Goal: Information Seeking & Learning: Learn about a topic

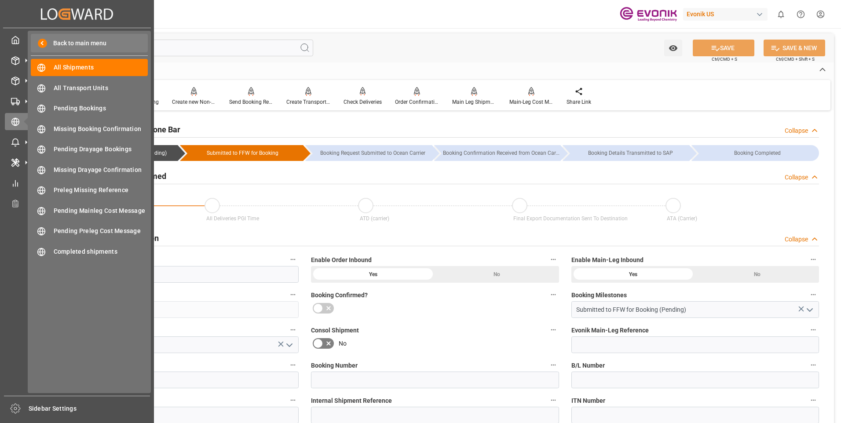
click at [92, 45] on span "Back to main menu" at bounding box center [76, 43] width 59 height 9
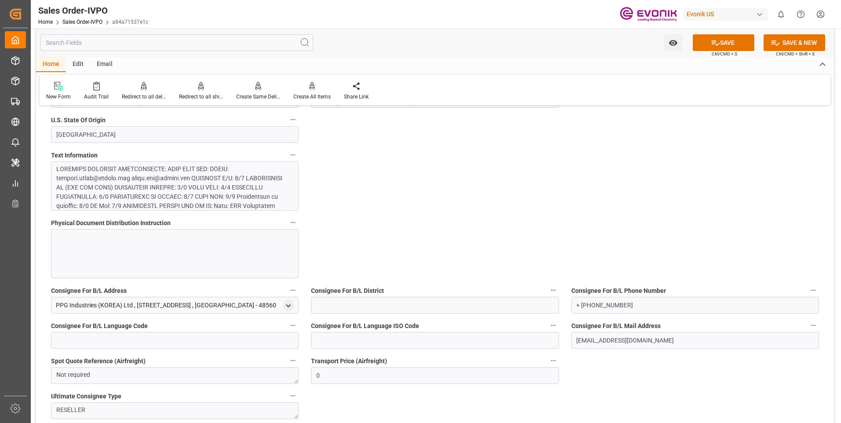
scroll to position [352, 0]
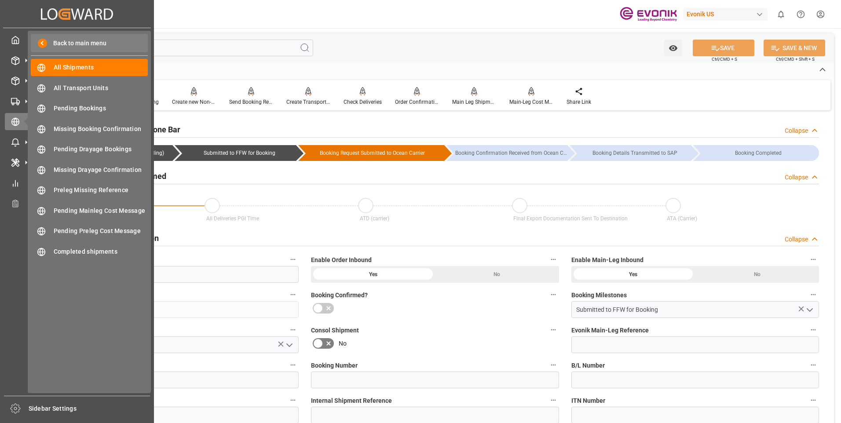
click at [87, 48] on span "Back to main menu" at bounding box center [76, 43] width 59 height 9
click at [67, 68] on span "All Shipments" at bounding box center [101, 67] width 95 height 9
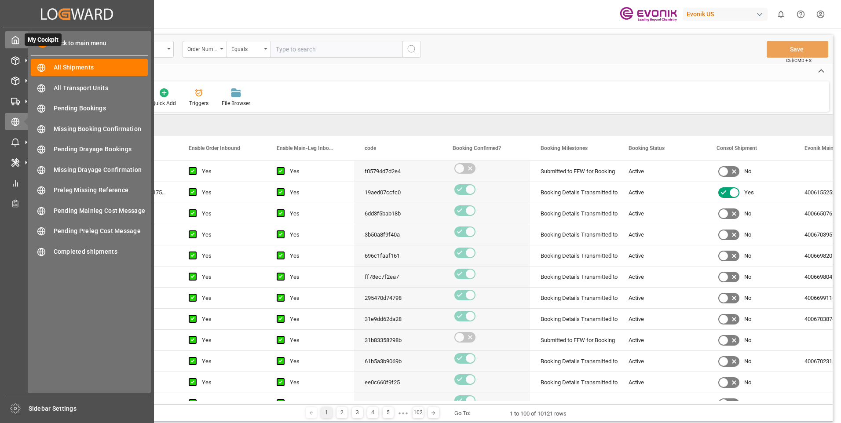
click at [21, 40] on div "My Cockpit My Cockpit" at bounding box center [77, 39] width 144 height 17
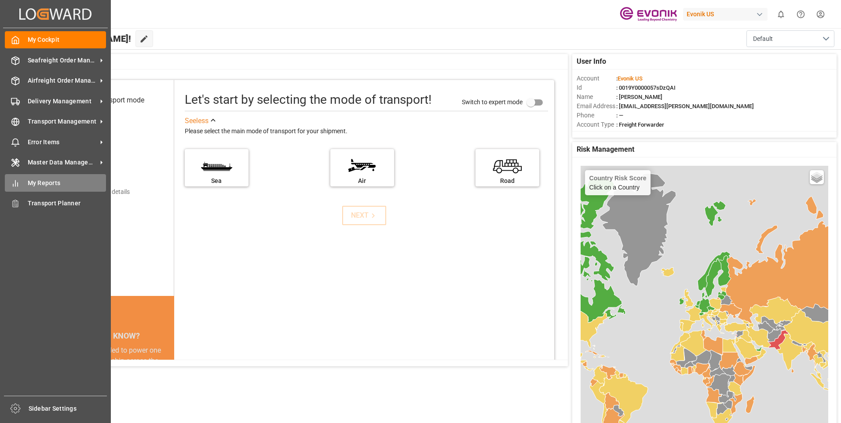
click at [38, 179] on span "My Reports" at bounding box center [67, 183] width 79 height 9
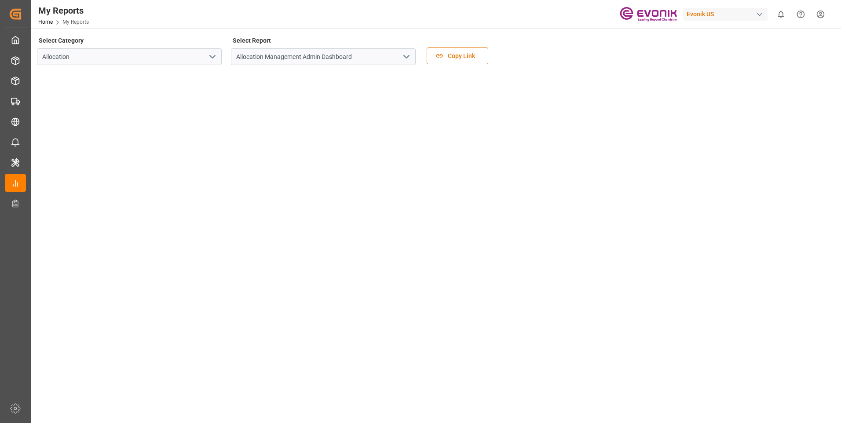
click at [205, 55] on button "open menu" at bounding box center [211, 57] width 13 height 14
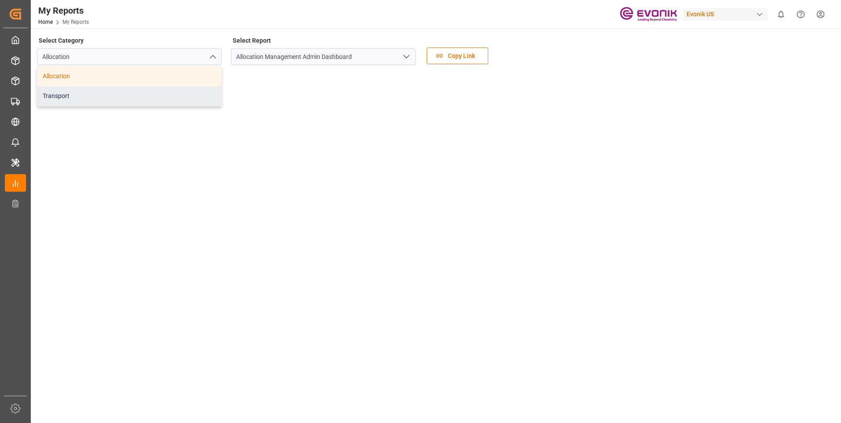
click at [178, 99] on div "Transport" at bounding box center [129, 96] width 184 height 20
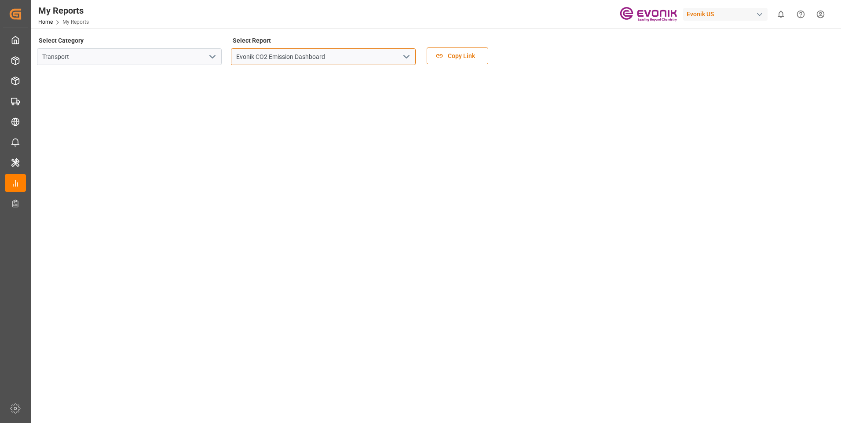
click at [286, 58] on input "Evonik CO2 Emission Dashboard" at bounding box center [323, 56] width 185 height 17
click at [402, 59] on icon "open menu" at bounding box center [406, 56] width 11 height 11
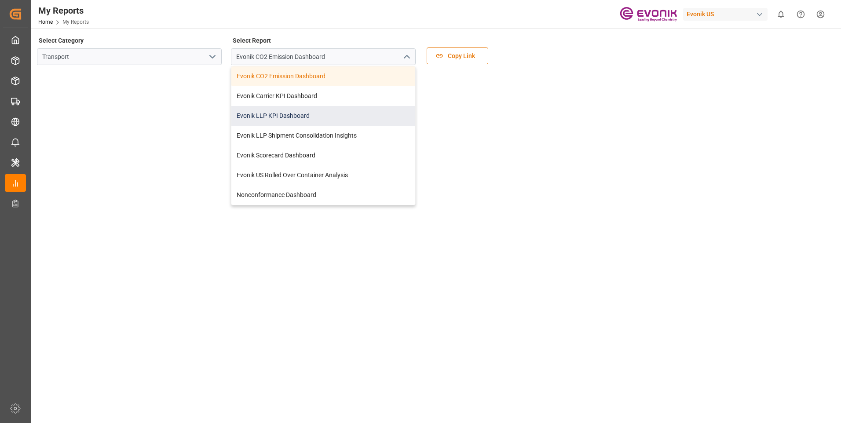
click at [302, 111] on div "Evonik LLP KPI Dashboard" at bounding box center [323, 116] width 184 height 20
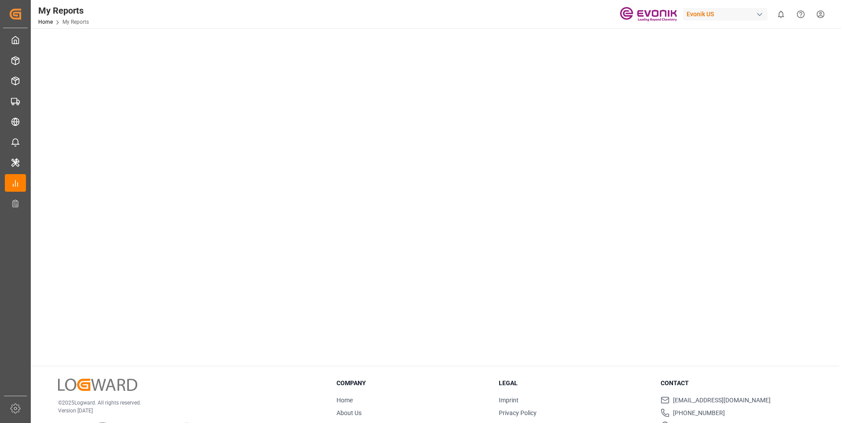
scroll to position [439, 0]
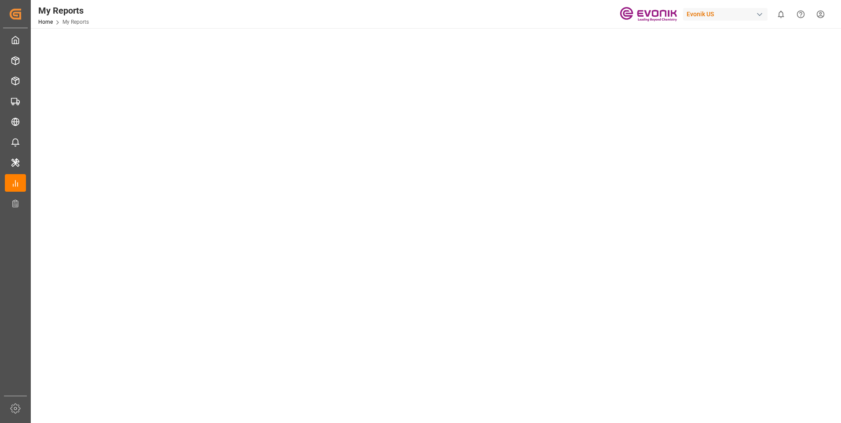
scroll to position [352, 0]
drag, startPoint x: 718, startPoint y: 306, endPoint x: 677, endPoint y: 311, distance: 42.2
click at [718, 306] on tableau-viz at bounding box center [435, 61] width 794 height 683
click at [713, 304] on tableau-viz at bounding box center [435, 61] width 794 height 683
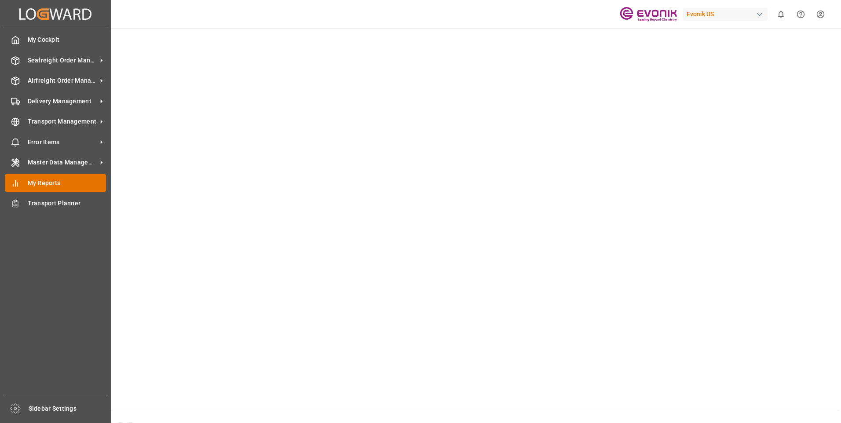
click at [61, 181] on span "My Reports" at bounding box center [67, 183] width 79 height 9
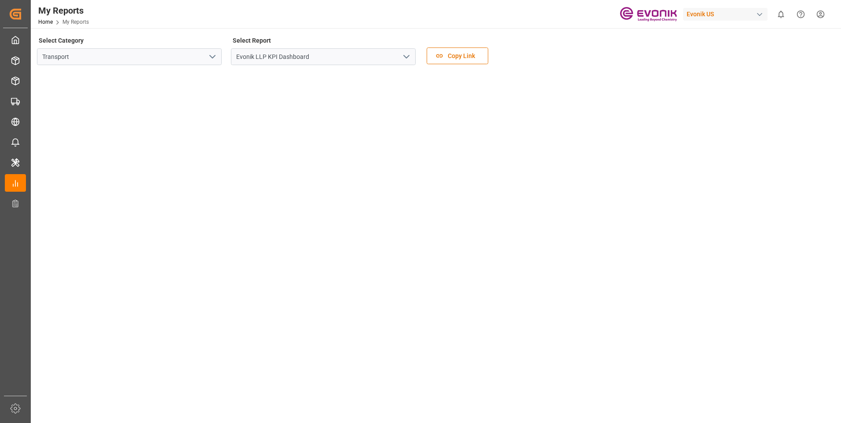
click at [697, 206] on tableau-viz at bounding box center [435, 413] width 794 height 683
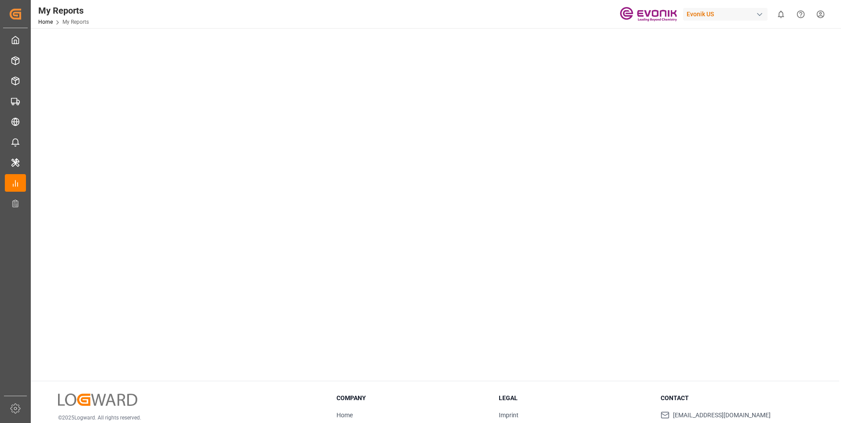
scroll to position [161, 0]
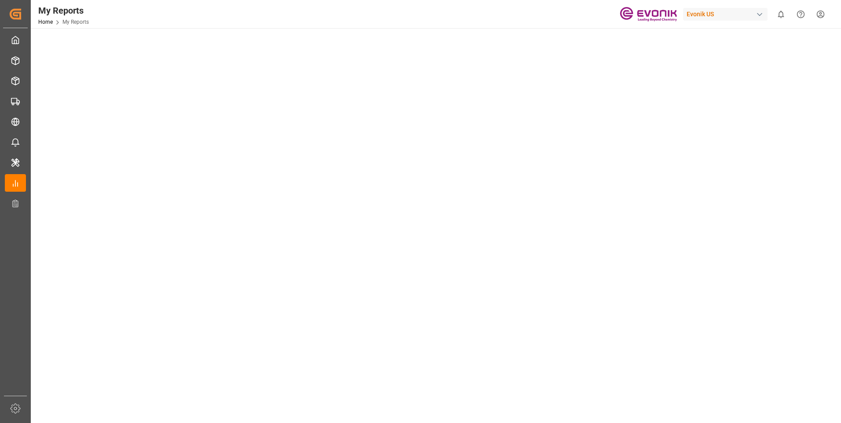
click at [797, 221] on tableau-viz at bounding box center [435, 252] width 794 height 683
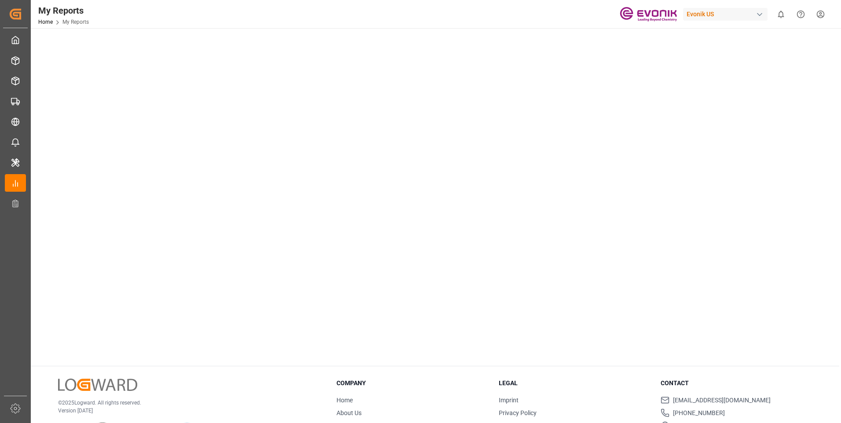
drag, startPoint x: 742, startPoint y: 234, endPoint x: 682, endPoint y: 218, distance: 62.4
click at [743, 234] on tableau-viz at bounding box center [435, 17] width 794 height 683
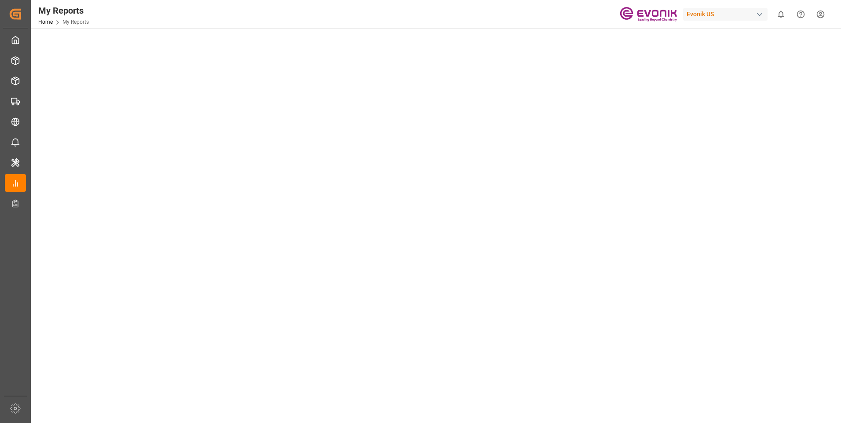
scroll to position [352, 0]
click at [718, 334] on tableau-viz at bounding box center [435, 61] width 794 height 683
drag, startPoint x: 819, startPoint y: 194, endPoint x: 726, endPoint y: 203, distance: 93.2
click at [819, 194] on tableau-viz at bounding box center [435, 61] width 794 height 683
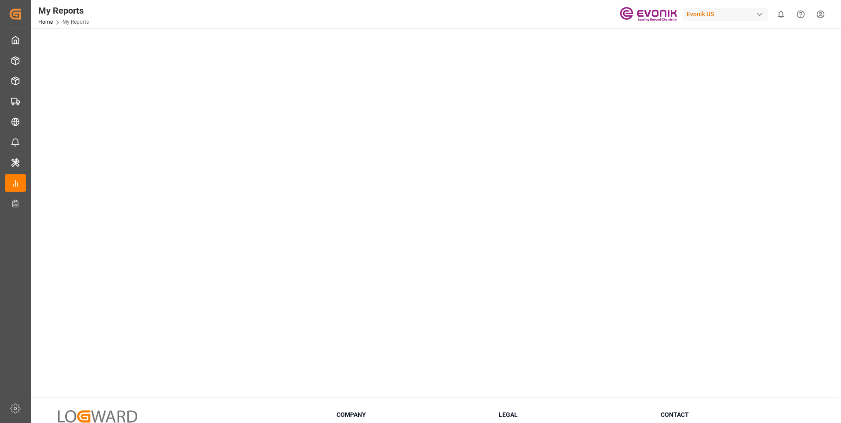
click at [806, 274] on tableau-viz at bounding box center [435, 49] width 794 height 683
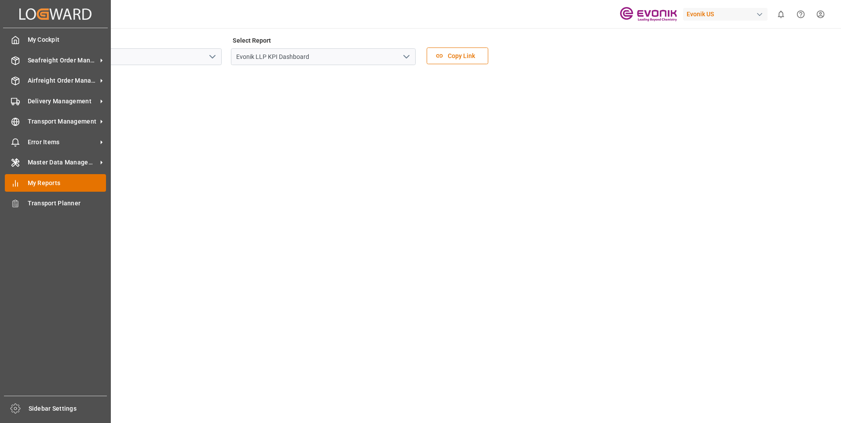
click at [55, 186] on span "My Reports" at bounding box center [67, 183] width 79 height 9
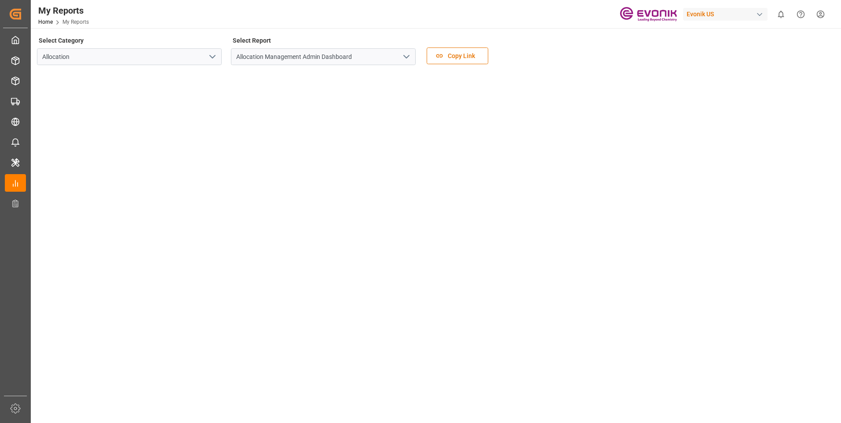
click at [215, 58] on icon "open menu" at bounding box center [212, 56] width 11 height 11
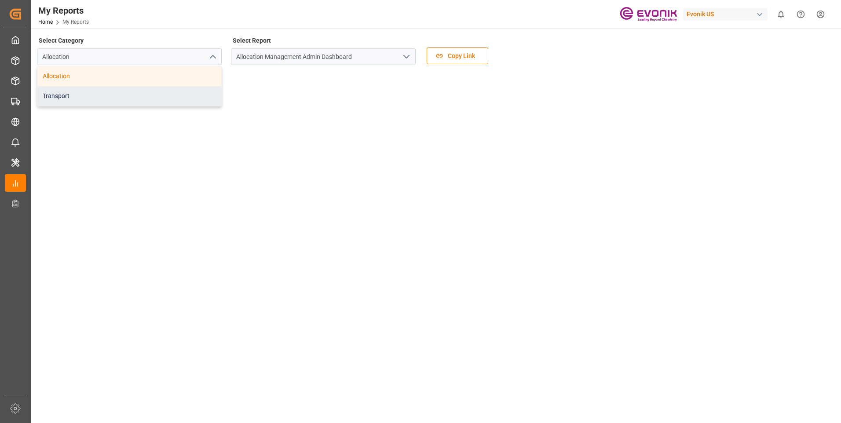
click at [73, 91] on div "Transport" at bounding box center [129, 96] width 184 height 20
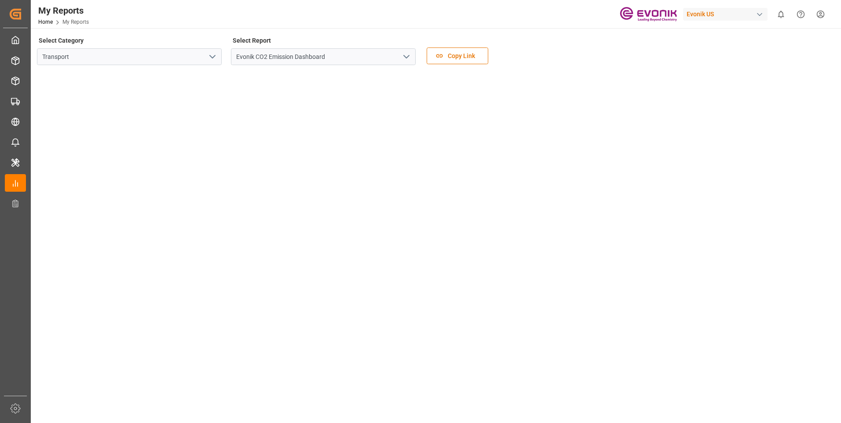
click at [404, 56] on polyline "open menu" at bounding box center [406, 56] width 5 height 3
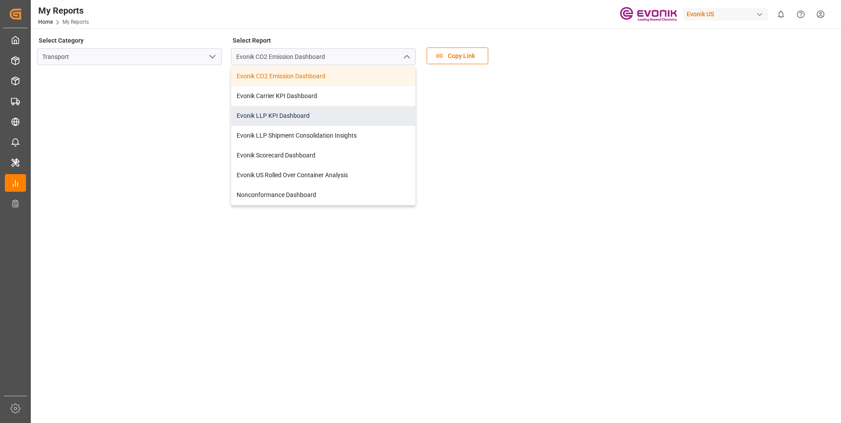
click at [263, 111] on div "Evonik LLP KPI Dashboard" at bounding box center [323, 116] width 184 height 20
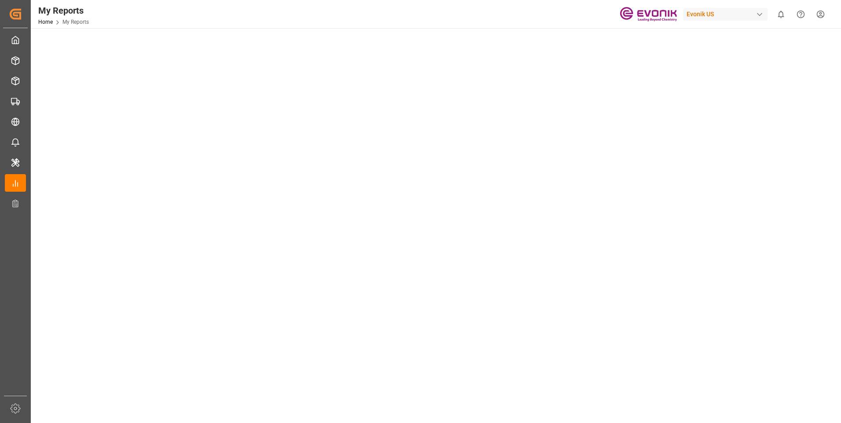
scroll to position [352, 0]
click at [668, 312] on tableau-viz at bounding box center [435, 61] width 794 height 683
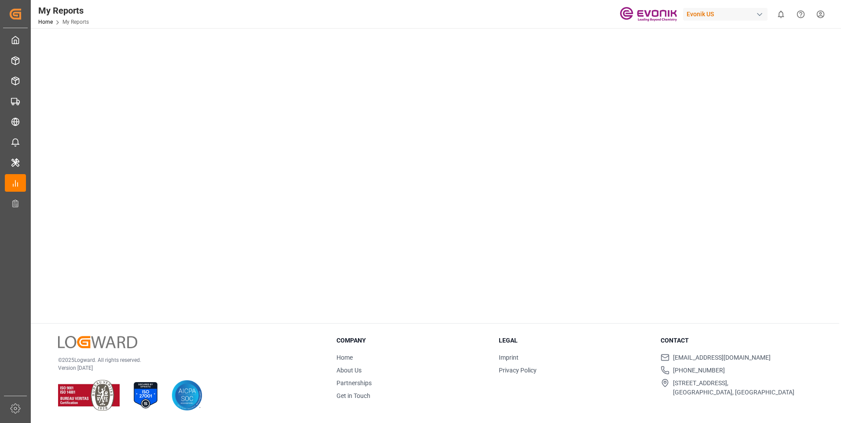
scroll to position [307, 0]
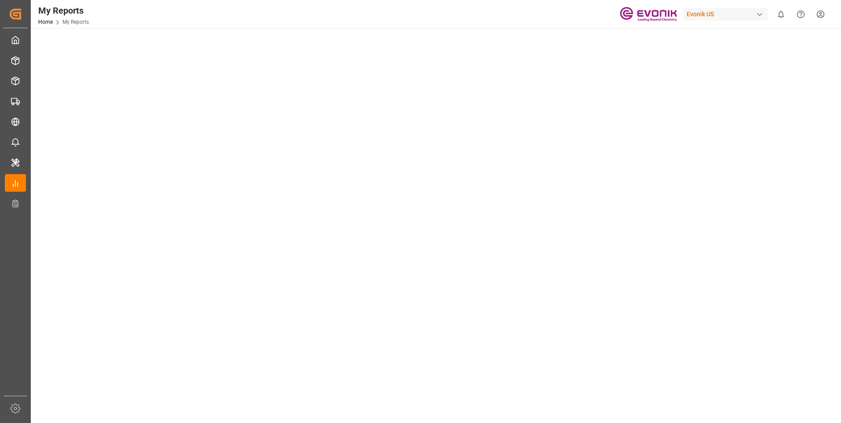
click at [826, 278] on tableau-viz at bounding box center [435, 107] width 794 height 683
drag, startPoint x: 696, startPoint y: 161, endPoint x: 684, endPoint y: 176, distance: 19.4
click at [695, 162] on tableau-viz at bounding box center [435, 413] width 794 height 683
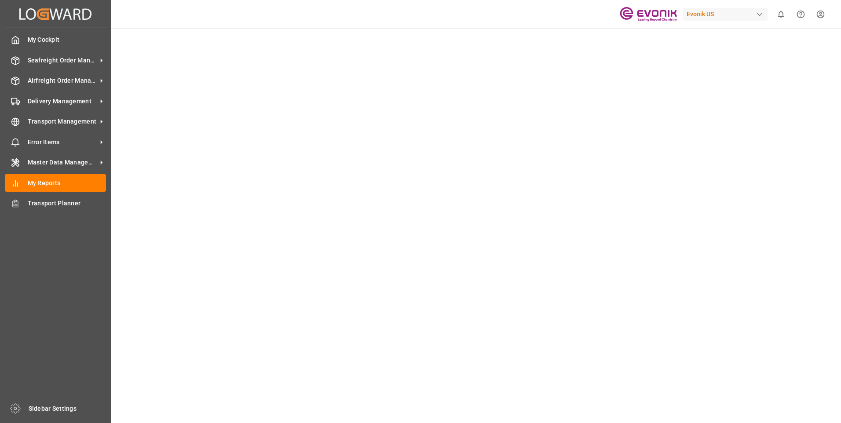
scroll to position [0, 0]
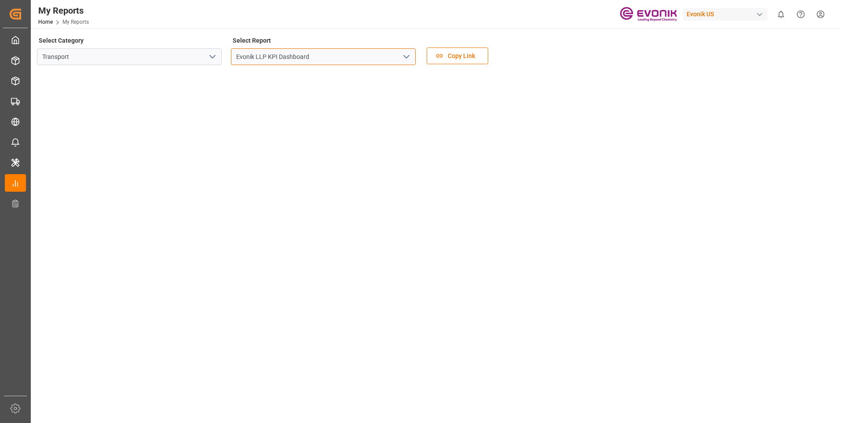
click at [322, 60] on input "Evonik LLP KPI Dashboard" at bounding box center [323, 56] width 185 height 17
click at [412, 57] on button "open menu" at bounding box center [405, 57] width 13 height 14
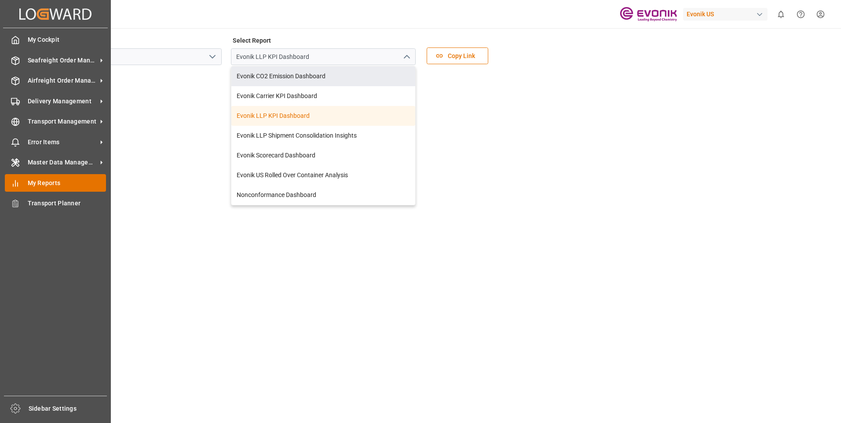
click at [18, 183] on line at bounding box center [18, 185] width 0 height 4
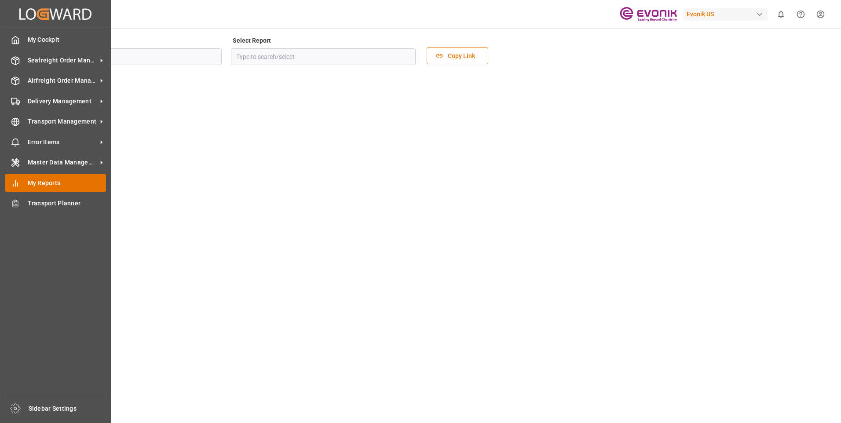
type input "Transport"
type input "Evonik LLP KPI Dashboard"
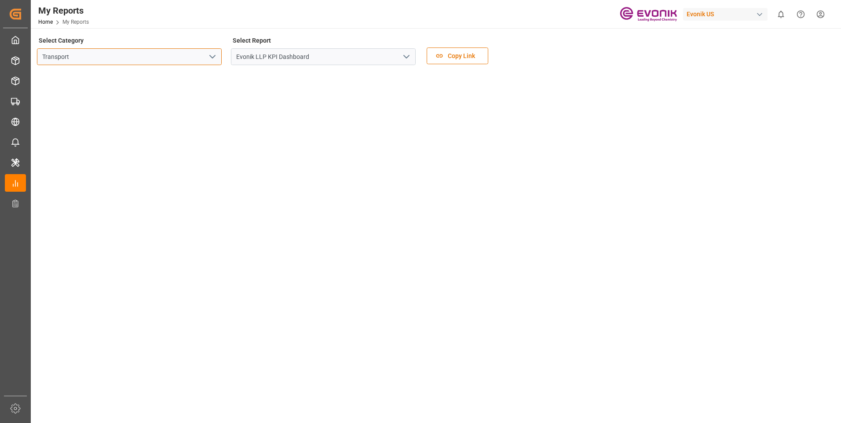
click at [195, 55] on input "Transport" at bounding box center [129, 56] width 185 height 17
click at [211, 60] on icon "open menu" at bounding box center [212, 56] width 11 height 11
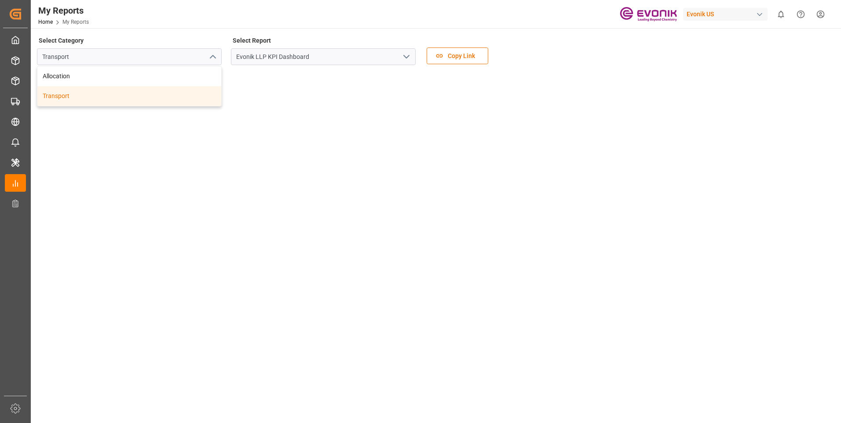
click at [59, 95] on div "Transport" at bounding box center [129, 96] width 184 height 20
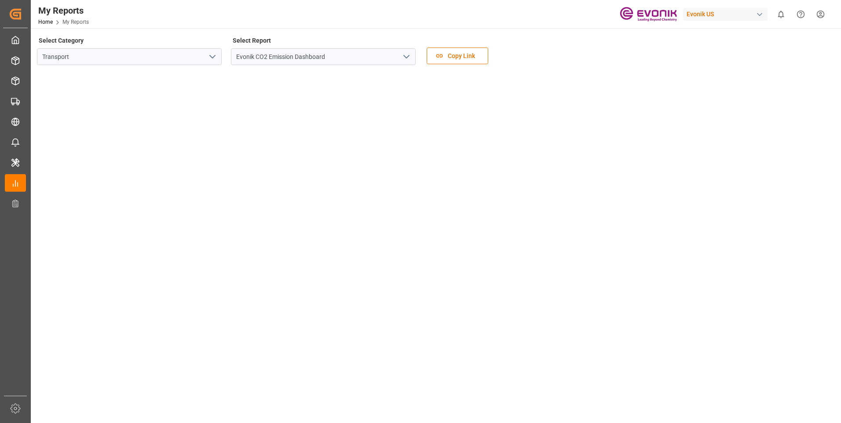
click at [409, 60] on icon "open menu" at bounding box center [406, 56] width 11 height 11
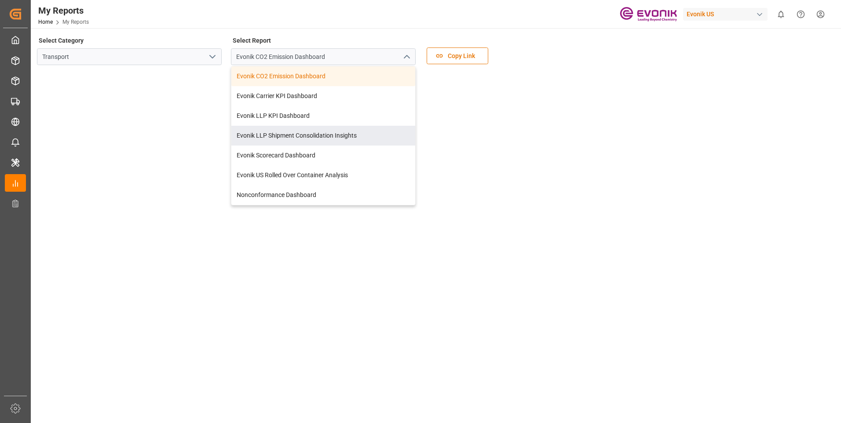
click at [215, 57] on icon "open menu" at bounding box center [212, 56] width 11 height 11
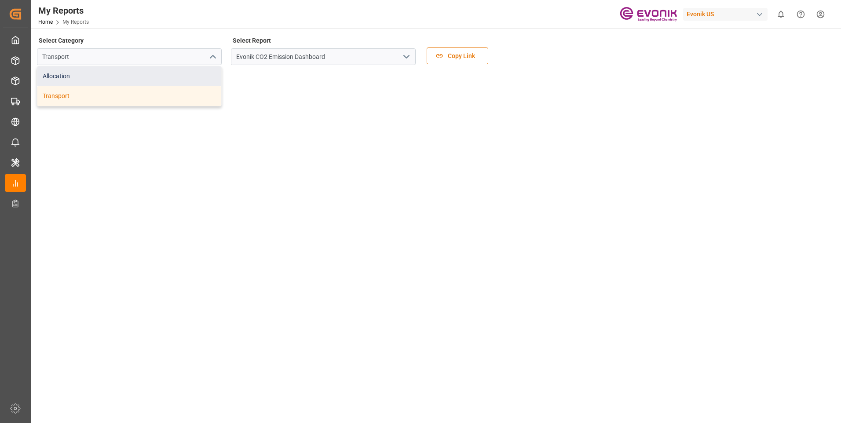
click at [94, 78] on div "Allocation" at bounding box center [129, 76] width 184 height 20
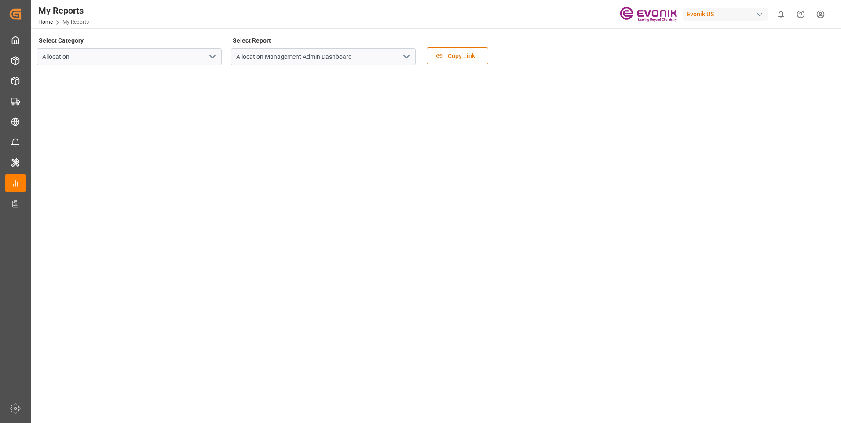
click at [406, 58] on icon "open menu" at bounding box center [406, 56] width 11 height 11
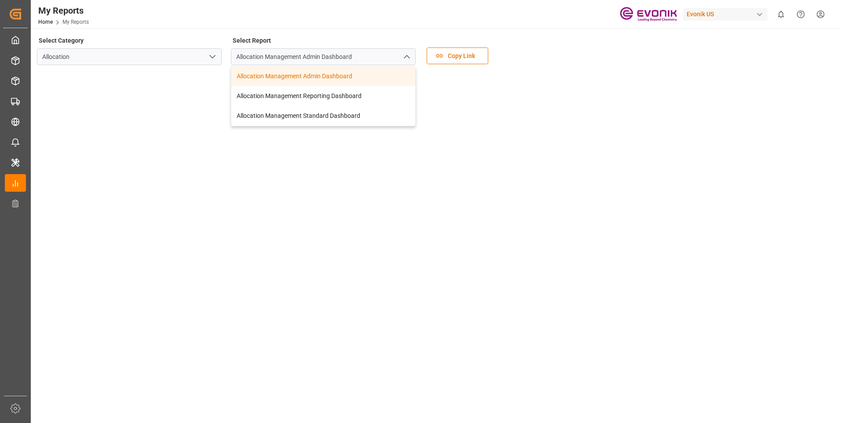
drag, startPoint x: 615, startPoint y: 55, endPoint x: 774, endPoint y: 30, distance: 160.6
click at [617, 55] on div "Select Category Allocation Select Report Allocation Management Admin Dashboard …" at bounding box center [435, 52] width 796 height 37
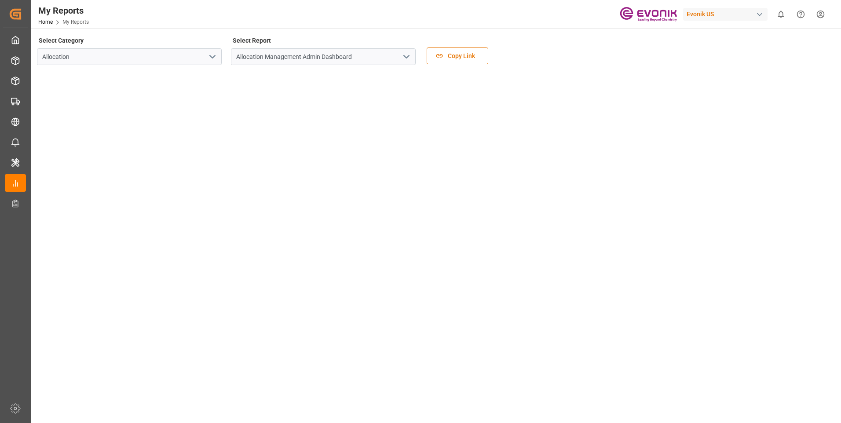
click at [756, 15] on div "button" at bounding box center [759, 14] width 9 height 9
click at [695, 37] on input at bounding box center [727, 36] width 144 height 15
type input "active oxygens"
click at [757, 14] on html "Created by potrace 1.15, written by Peter Selinger 2001-2017 Created by potrace…" at bounding box center [420, 211] width 841 height 423
click at [754, 15] on div "Evonik US" at bounding box center [725, 14] width 84 height 13
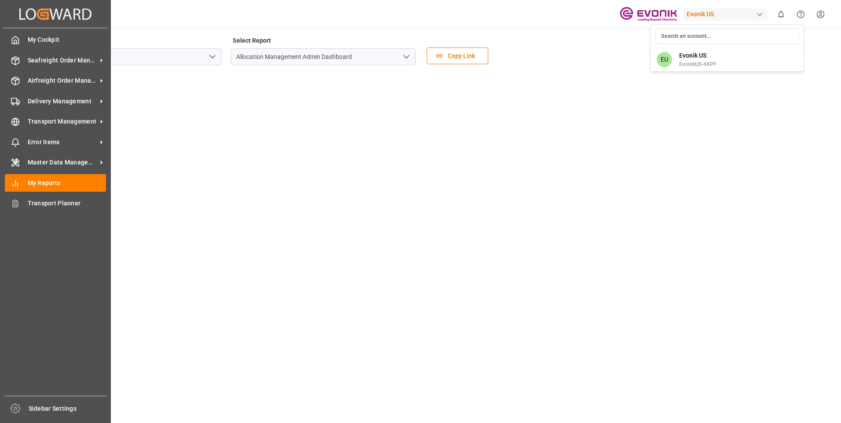
click at [18, 16] on html "Created by potrace 1.15, written by Peter Selinger 2001-2017 Created by potrace…" at bounding box center [420, 211] width 841 height 423
click at [25, 40] on div "My Cockpit My Cockpit" at bounding box center [55, 39] width 101 height 17
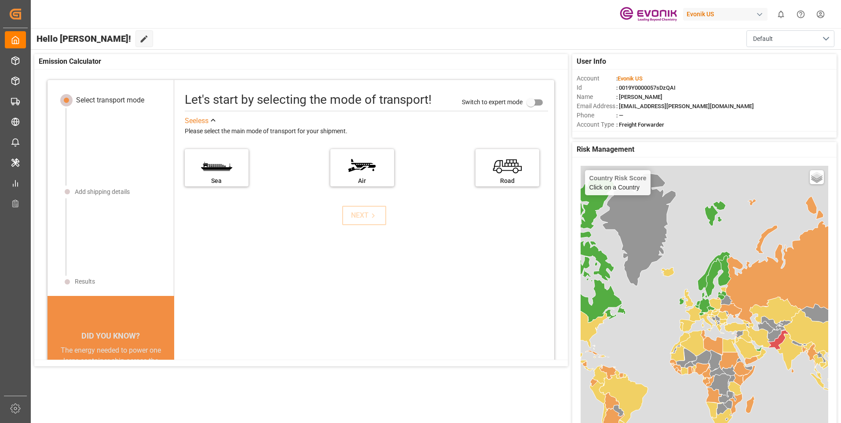
click at [760, 13] on div "button" at bounding box center [759, 14] width 9 height 9
click at [690, 30] on input at bounding box center [727, 36] width 144 height 15
type input "active oxygens"
click at [759, 13] on html "Created by potrace 1.15, written by Peter Selinger 2001-2017 Created by potrace…" at bounding box center [420, 211] width 841 height 423
click at [758, 14] on div "button" at bounding box center [759, 14] width 9 height 9
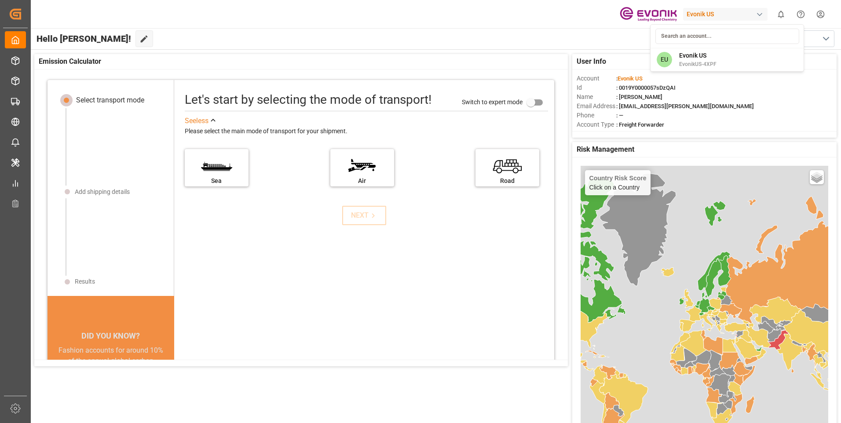
click at [741, 41] on input at bounding box center [727, 36] width 144 height 15
click at [507, 21] on html "Created by potrace 1.15, written by Peter Selinger 2001-2017 Created by potrace…" at bounding box center [420, 211] width 841 height 423
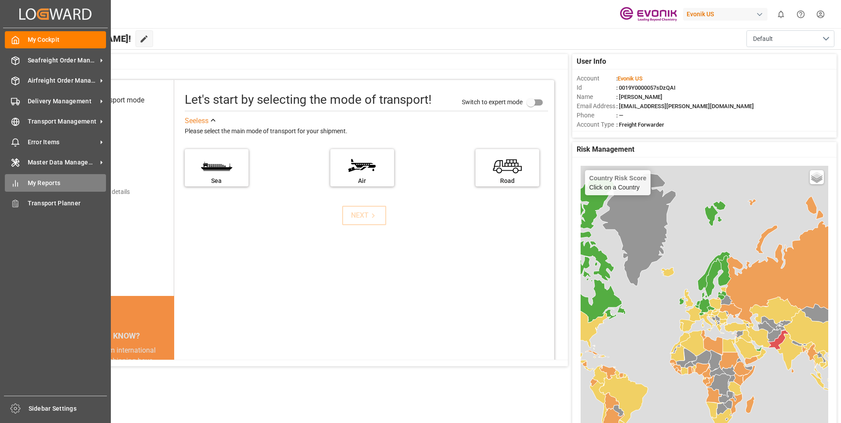
click at [24, 176] on div "My Reports My Reports" at bounding box center [55, 182] width 101 height 17
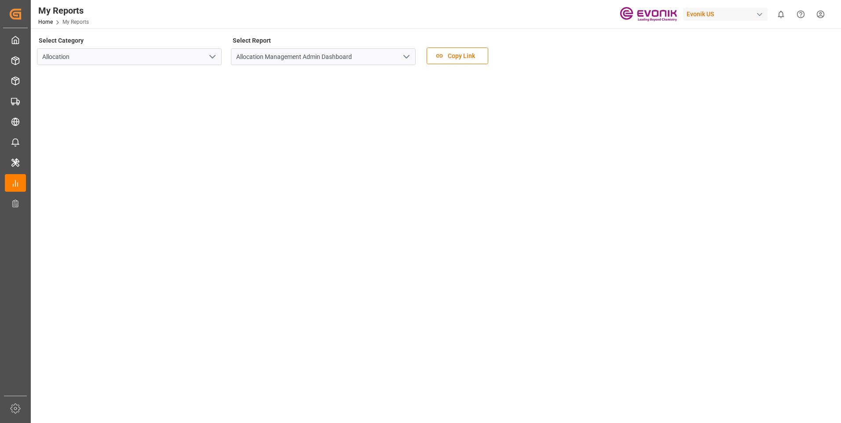
click at [210, 54] on icon "open menu" at bounding box center [212, 56] width 11 height 11
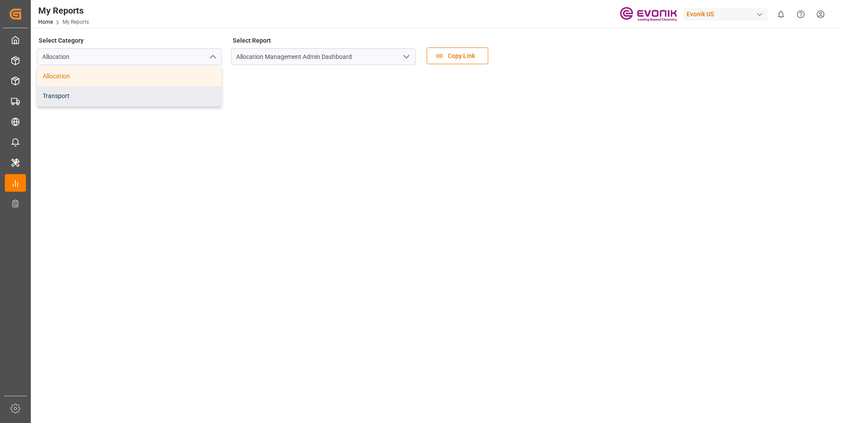
click at [159, 94] on div "Transport" at bounding box center [129, 96] width 184 height 20
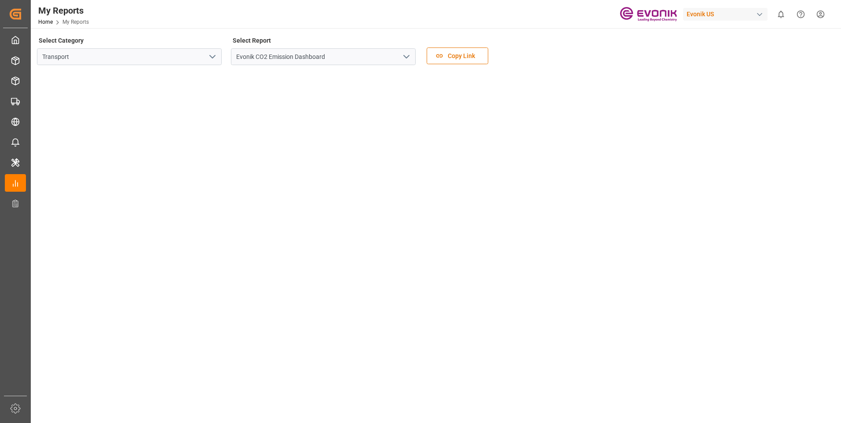
click at [406, 57] on icon "open menu" at bounding box center [406, 56] width 11 height 11
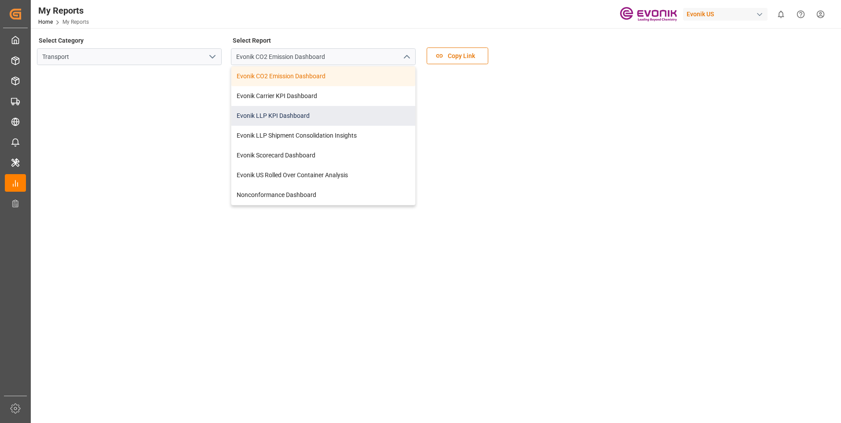
click at [312, 116] on div "Evonik LLP KPI Dashboard" at bounding box center [323, 116] width 184 height 20
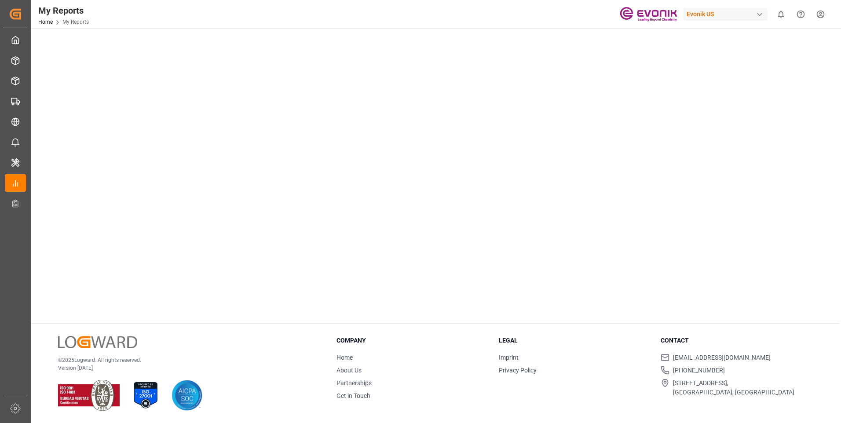
scroll to position [263, 0]
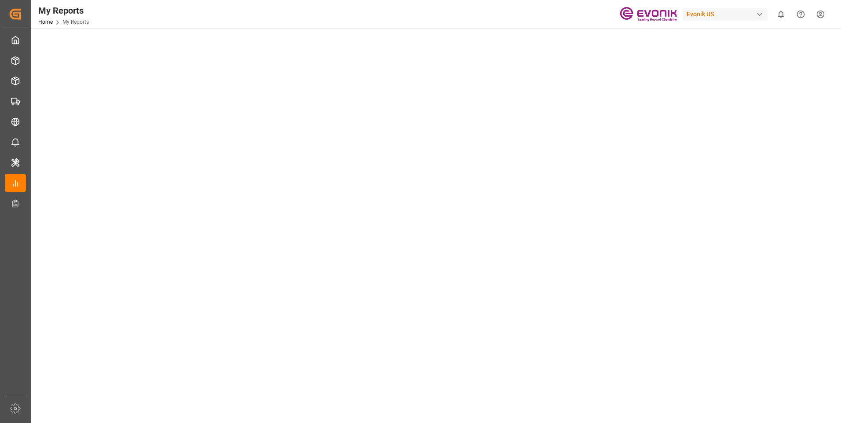
click at [717, 232] on tableau-viz at bounding box center [435, 151] width 794 height 683
click at [757, 13] on div "button" at bounding box center [759, 14] width 9 height 9
click at [716, 188] on html "Created by potrace 1.15, written by Peter Selinger 2001-2017 Created by potrace…" at bounding box center [420, 211] width 841 height 423
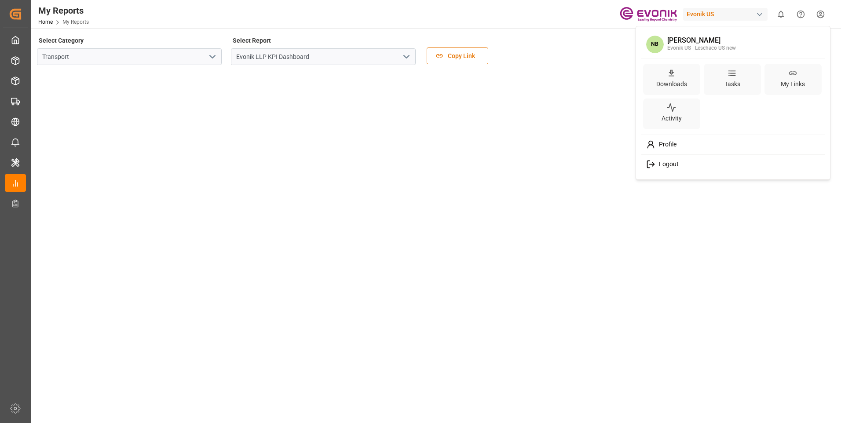
click at [823, 17] on html "Created by potrace 1.15, written by Peter Selinger 2001-2017 Created by potrace…" at bounding box center [420, 211] width 841 height 423
click at [695, 168] on div "Logout" at bounding box center [733, 164] width 180 height 16
